Goal: Task Accomplishment & Management: Manage account settings

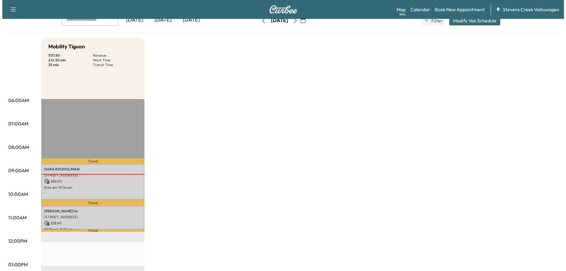
scroll to position [88, 0]
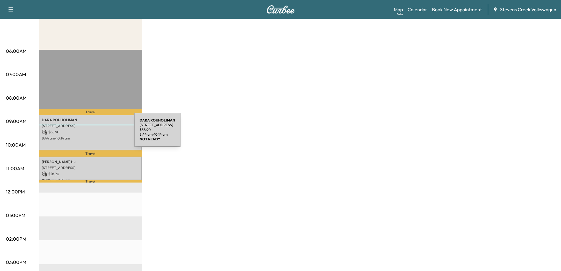
click at [90, 133] on p "$ 88.90" at bounding box center [90, 131] width 97 height 5
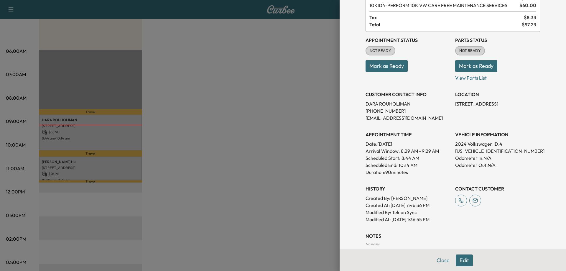
scroll to position [59, 0]
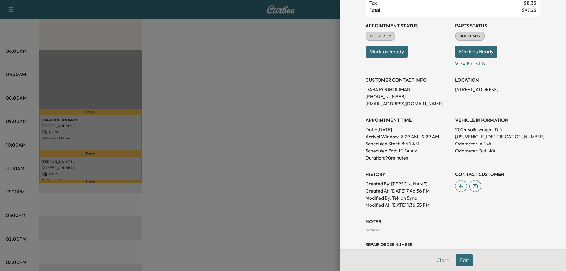
click at [469, 136] on p "[US_VEHICLE_IDENTIFICATION_NUMBER]" at bounding box center [497, 136] width 85 height 7
copy p "[US_VEHICLE_IDENTIFICATION_NUMBER]"
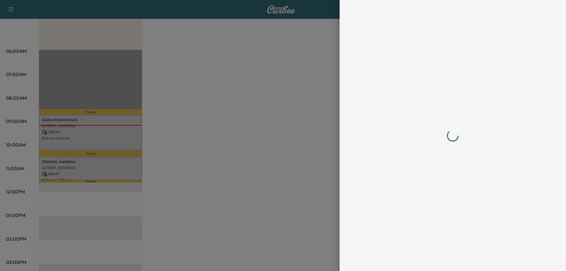
scroll to position [0, 0]
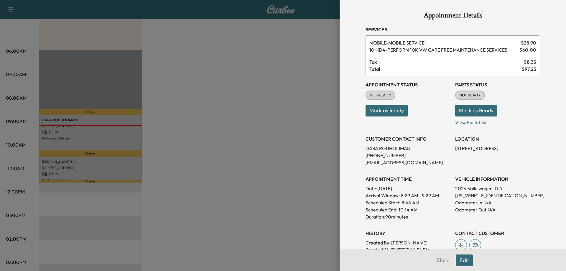
click at [289, 82] on div at bounding box center [283, 135] width 566 height 271
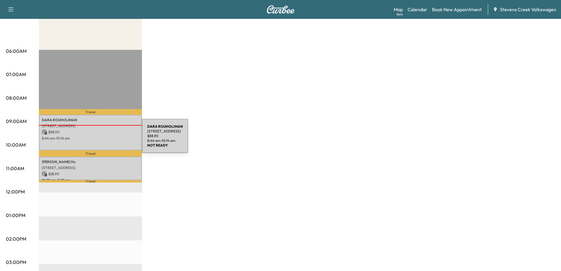
click at [98, 139] on p "8:44 am - 10:14 am" at bounding box center [90, 138] width 97 height 5
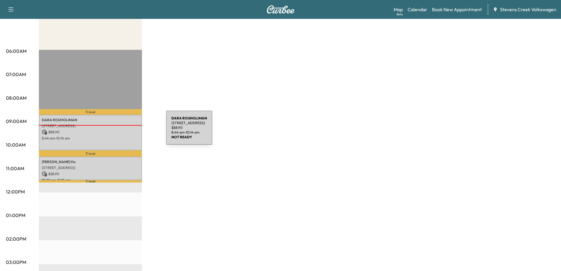
click at [122, 131] on p "$ 88.90" at bounding box center [90, 131] width 97 height 5
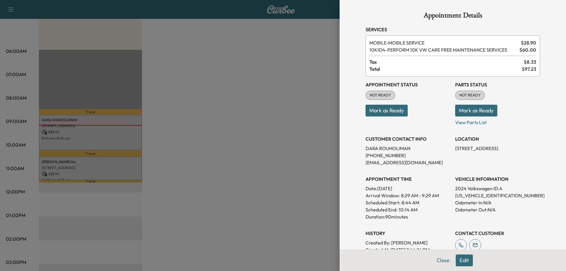
click at [478, 197] on p "[US_VEHICLE_IDENTIFICATION_NUMBER]" at bounding box center [497, 195] width 85 height 7
copy p "[US_VEHICLE_IDENTIFICATION_NUMBER]"
click at [392, 108] on button "Mark as Ready" at bounding box center [386, 111] width 42 height 12
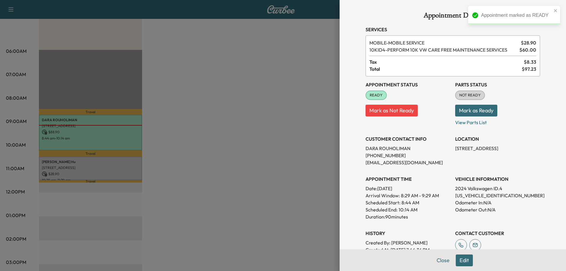
click at [470, 110] on button "Mark as Ready" at bounding box center [476, 111] width 42 height 12
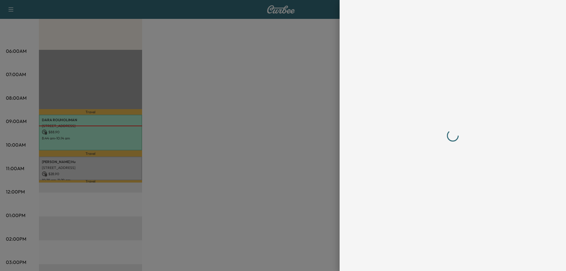
click at [246, 126] on div at bounding box center [283, 135] width 566 height 271
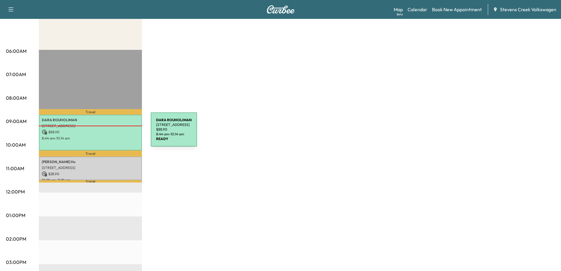
click at [107, 133] on p "$ 88.90" at bounding box center [90, 131] width 97 height 5
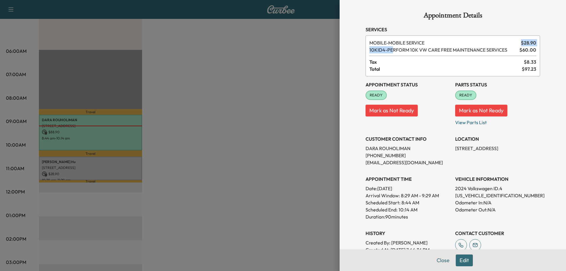
drag, startPoint x: 391, startPoint y: 50, endPoint x: 505, endPoint y: 38, distance: 114.7
click at [505, 38] on div "MOBILE - MOBILE SERVICE $ 28.90 10KID4 - PERFORM 10K VW CARE FREE MAINTENANCE S…" at bounding box center [452, 55] width 174 height 41
click at [489, 57] on div "MOBILE - MOBILE SERVICE $ 28.90 10KID4 - PERFORM 10K VW CARE FREE MAINTENANCE S…" at bounding box center [452, 55] width 174 height 41
drag, startPoint x: 140, startPoint y: 174, endPoint x: 105, endPoint y: 175, distance: 35.1
click at [138, 174] on div at bounding box center [283, 135] width 566 height 271
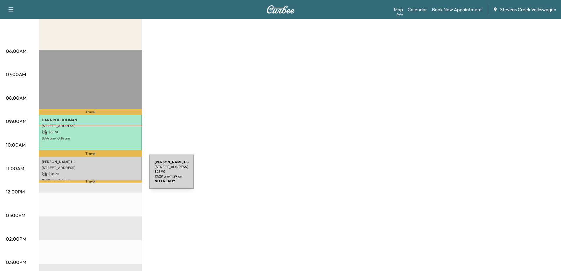
click at [102, 174] on p "$ 28.90" at bounding box center [90, 173] width 97 height 5
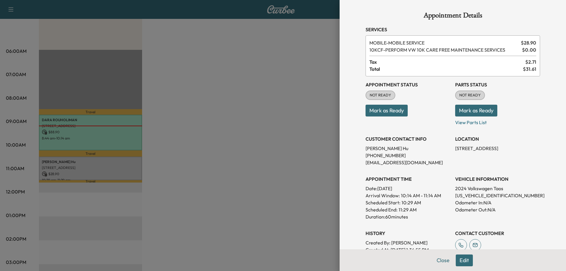
click at [256, 157] on div at bounding box center [283, 135] width 566 height 271
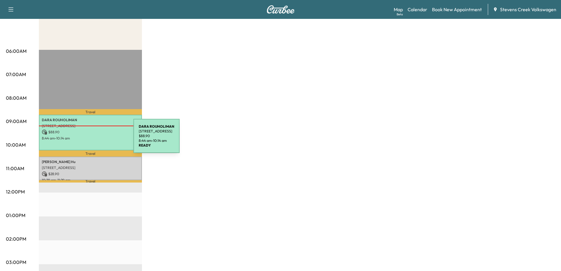
click at [89, 139] on p "8:44 am - 10:14 am" at bounding box center [90, 138] width 97 height 5
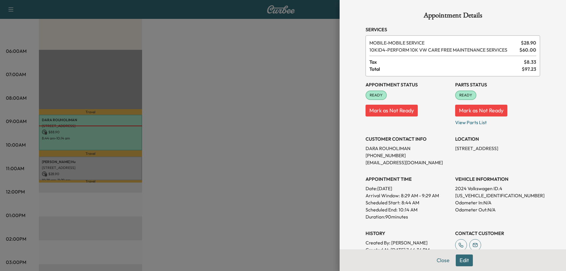
click at [291, 152] on div at bounding box center [283, 135] width 566 height 271
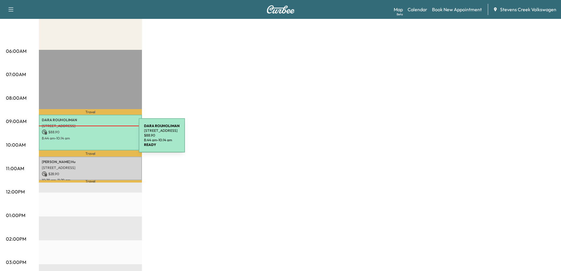
click at [95, 139] on p "8:44 am - 10:14 am" at bounding box center [90, 138] width 97 height 5
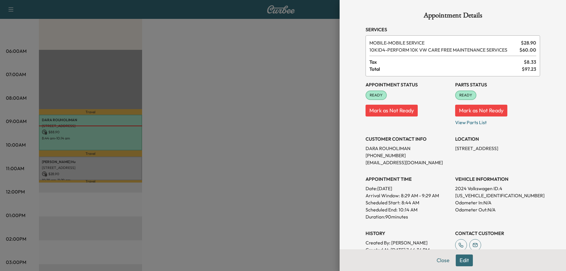
click at [250, 143] on div at bounding box center [283, 135] width 566 height 271
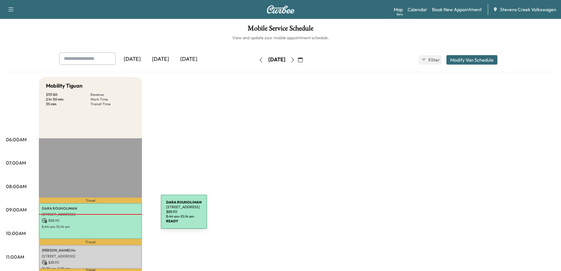
click at [113, 223] on div "[PERSON_NAME] [STREET_ADDRESS] $ 88.90 8:44 am - 10:14 am" at bounding box center [90, 221] width 103 height 36
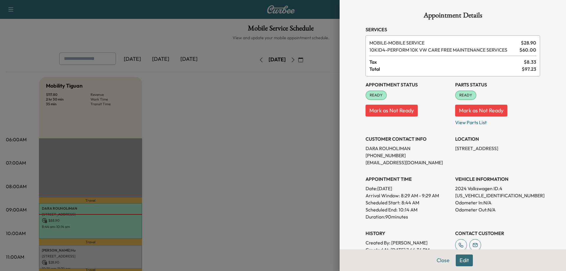
drag, startPoint x: 451, startPoint y: 148, endPoint x: 515, endPoint y: 146, distance: 64.3
click at [515, 145] on p "[STREET_ADDRESS]" at bounding box center [497, 148] width 85 height 7
click at [515, 147] on p "[STREET_ADDRESS]" at bounding box center [497, 148] width 85 height 7
drag, startPoint x: 476, startPoint y: 155, endPoint x: 449, endPoint y: 150, distance: 27.6
click at [449, 150] on div "Appointment Status READY Mark as Not Ready Parts Status READY Mark as Not Ready…" at bounding box center [452, 171] width 174 height 191
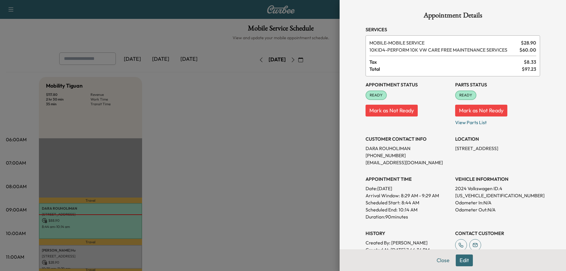
click at [358, 149] on div "Appointment Details Services MOBILE - MOBILE SERVICE $ 28.90 10KID4 - PERFORM 1…" at bounding box center [452, 176] width 189 height 353
drag, startPoint x: 361, startPoint y: 139, endPoint x: 405, endPoint y: 161, distance: 49.1
click at [404, 162] on div "CUSTOMER CONTACT INFO [PERSON_NAME] [PHONE_NUMBER] [EMAIL_ADDRESS][DOMAIN_NAME]" at bounding box center [407, 148] width 85 height 35
click at [405, 161] on p "[EMAIL_ADDRESS][DOMAIN_NAME]" at bounding box center [407, 162] width 85 height 7
click at [450, 138] on div "Appointment Status READY Mark as Not Ready Parts Status READY Mark as Not Ready…" at bounding box center [452, 171] width 174 height 191
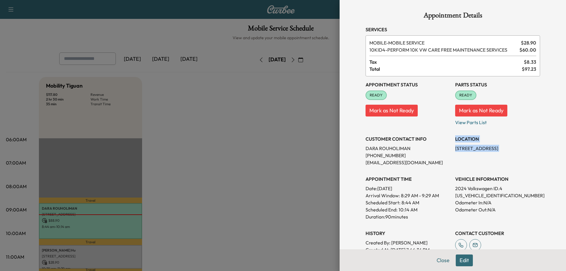
drag, startPoint x: 450, startPoint y: 138, endPoint x: 483, endPoint y: 153, distance: 37.0
click at [483, 153] on div "Appointment Status READY Mark as Not Ready Parts Status READY Mark as Not Ready…" at bounding box center [452, 171] width 174 height 191
click at [484, 152] on p "[STREET_ADDRESS]" at bounding box center [497, 148] width 85 height 7
drag, startPoint x: 245, startPoint y: 176, endPoint x: 244, endPoint y: 180, distance: 4.2
click at [245, 177] on div at bounding box center [283, 135] width 566 height 271
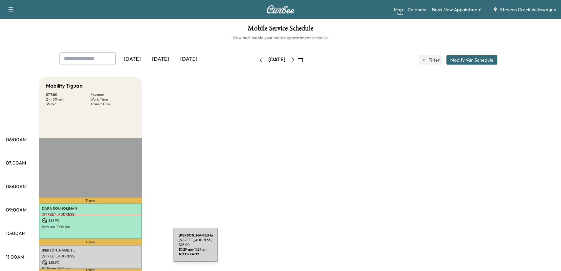
click at [124, 255] on p "[STREET_ADDRESS]" at bounding box center [90, 256] width 97 height 5
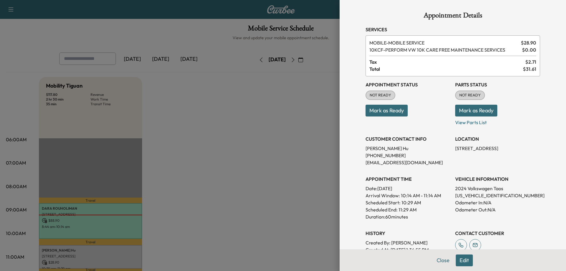
scroll to position [29, 0]
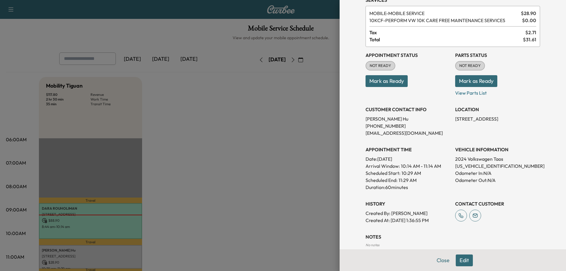
click at [475, 165] on p "[US_VEHICLE_IDENTIFICATION_NUMBER]" at bounding box center [497, 165] width 85 height 7
copy p "[US_VEHICLE_IDENTIFICATION_NUMBER]"
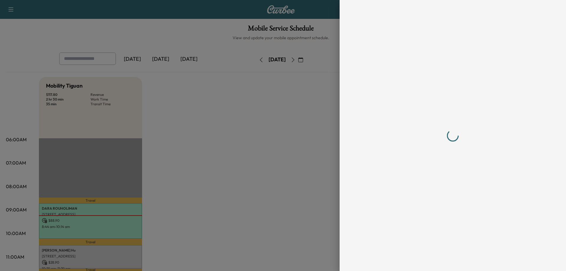
scroll to position [0, 0]
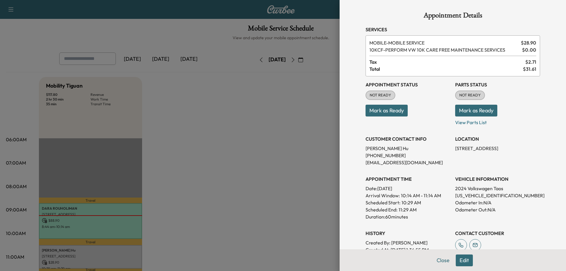
drag, startPoint x: 211, startPoint y: 174, endPoint x: 190, endPoint y: 209, distance: 41.2
click at [211, 175] on div at bounding box center [283, 135] width 566 height 271
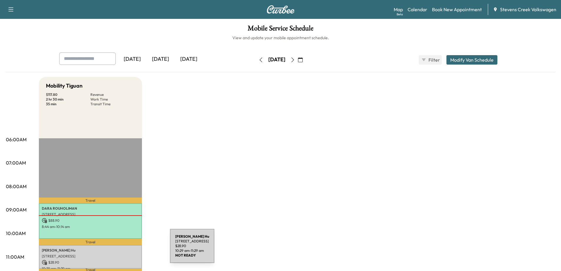
click at [125, 250] on p "[PERSON_NAME]" at bounding box center [90, 250] width 97 height 5
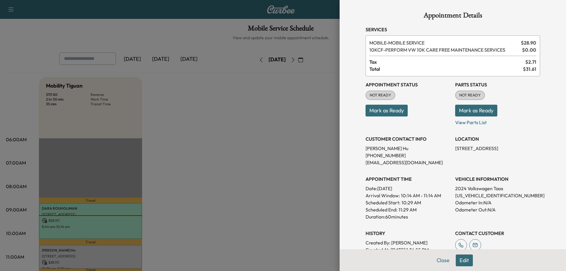
click at [225, 169] on div at bounding box center [283, 135] width 566 height 271
